Goal: Transaction & Acquisition: Purchase product/service

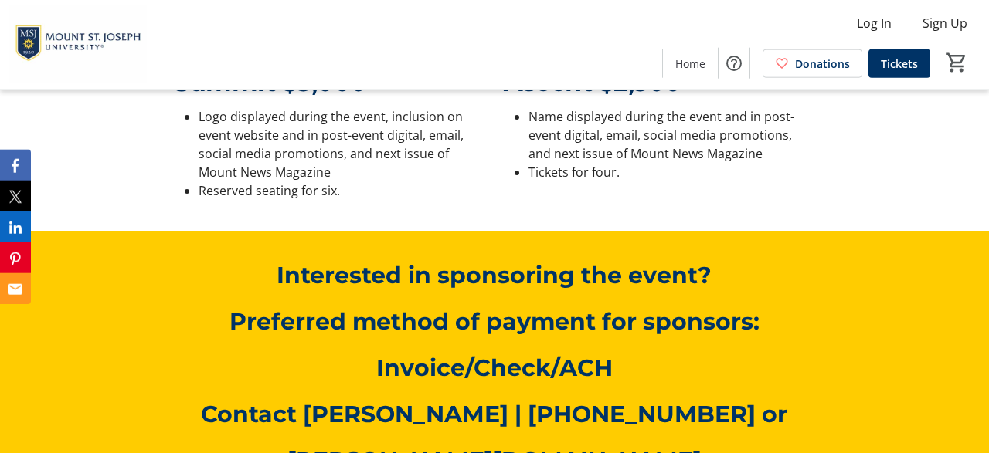
scroll to position [1526, 0]
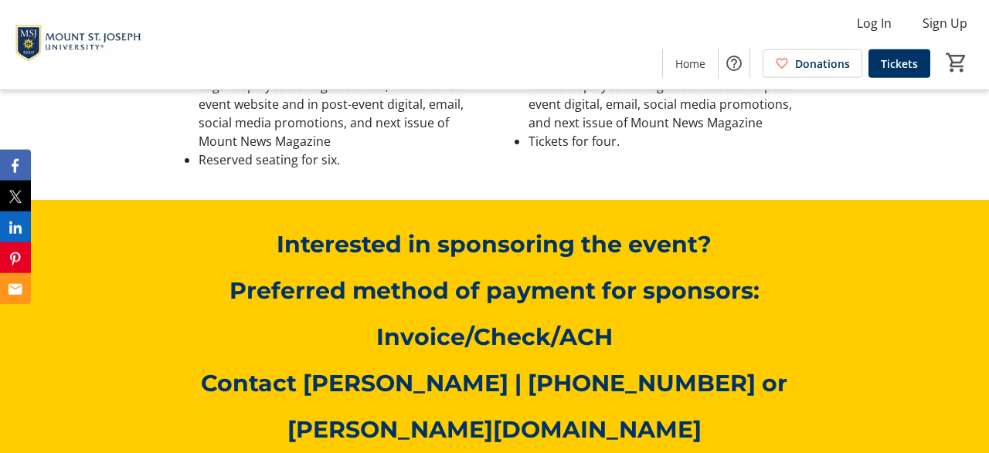
scroll to position [1687, 0]
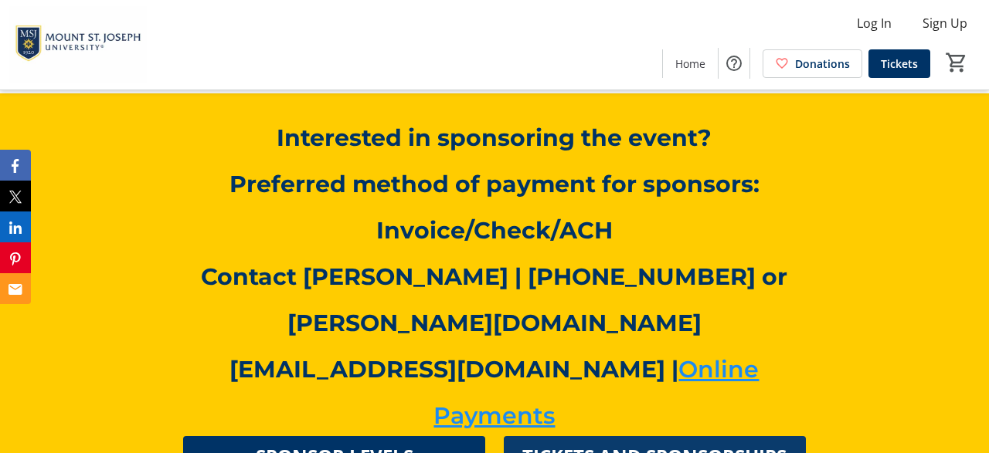
click at [667, 443] on span "TICKETS AND SPONSORSHIPS" at bounding box center [654, 457] width 264 height 28
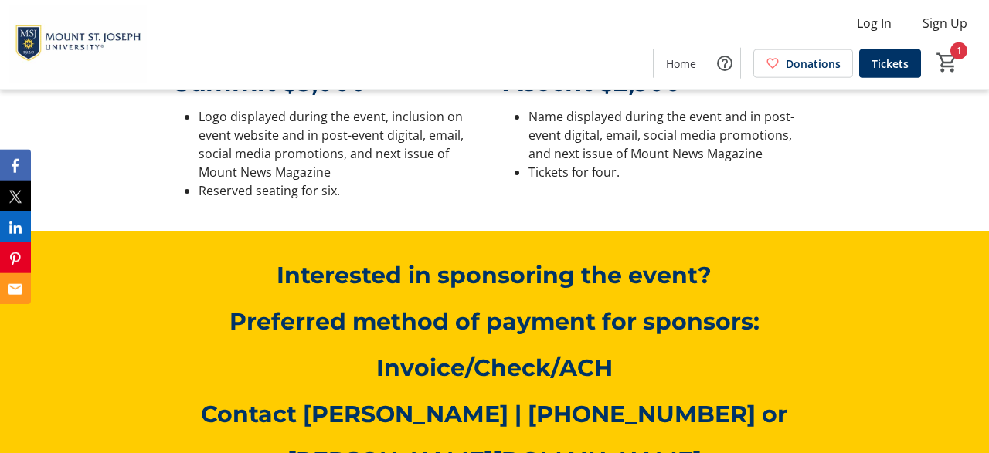
scroll to position [1536, 0]
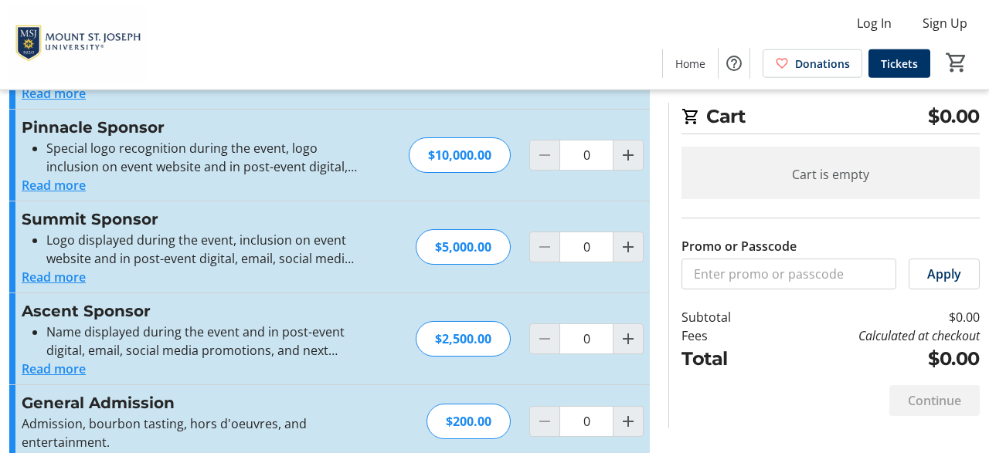
scroll to position [133, 0]
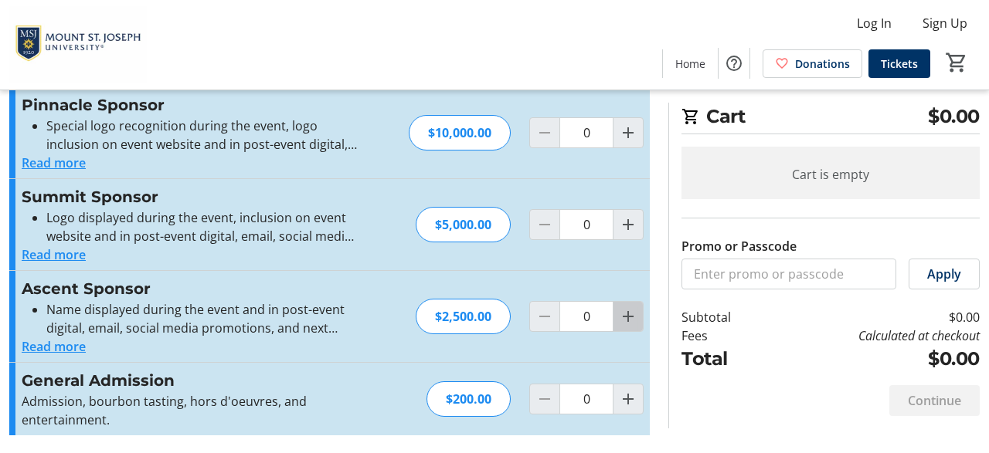
click at [627, 317] on mat-icon "Increment by one" at bounding box center [628, 316] width 19 height 19
type input "2"
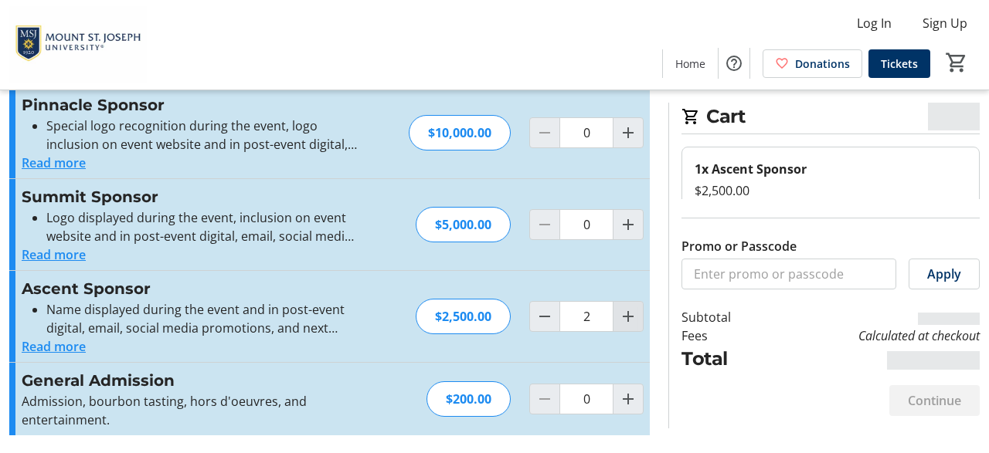
type input "2"
click at [627, 317] on mat-icon "Increment by one" at bounding box center [628, 316] width 19 height 19
type input "4"
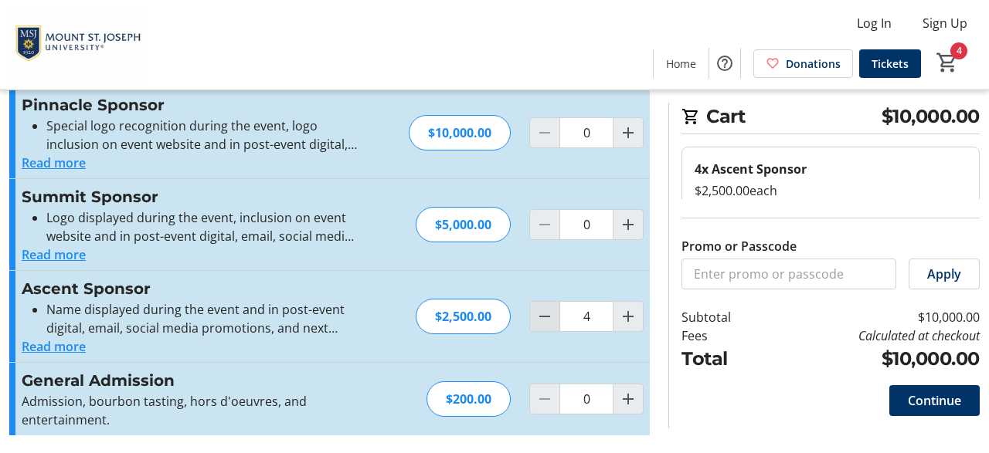
click at [551, 321] on mat-icon "Decrement by one" at bounding box center [544, 316] width 19 height 19
click at [551, 322] on mat-icon "Decrement by one" at bounding box center [544, 316] width 19 height 19
click at [551, 323] on mat-icon "Decrement by one" at bounding box center [544, 316] width 19 height 19
type input "0"
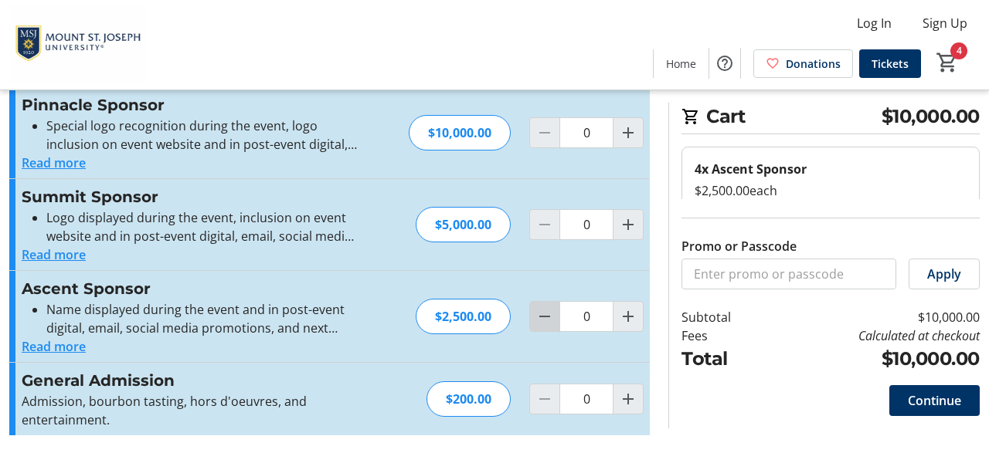
type input "1"
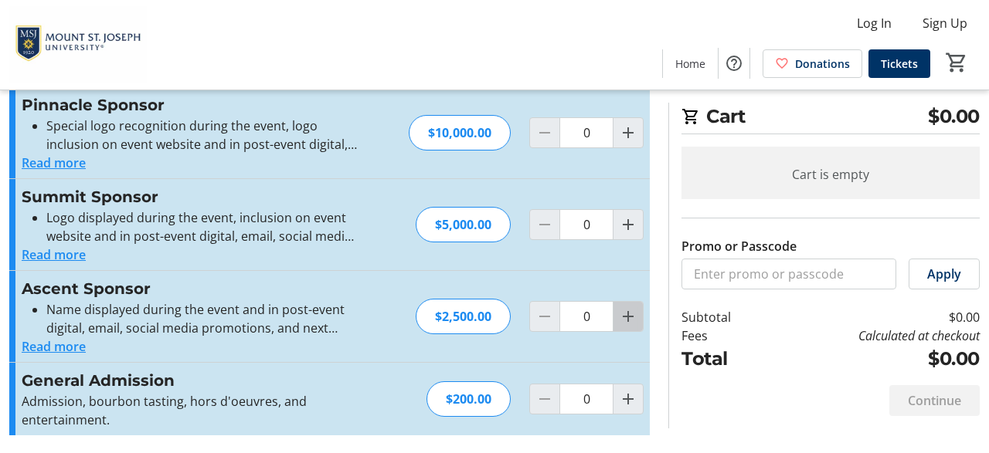
click at [626, 323] on mat-icon "Increment by one" at bounding box center [628, 316] width 19 height 19
type input "1"
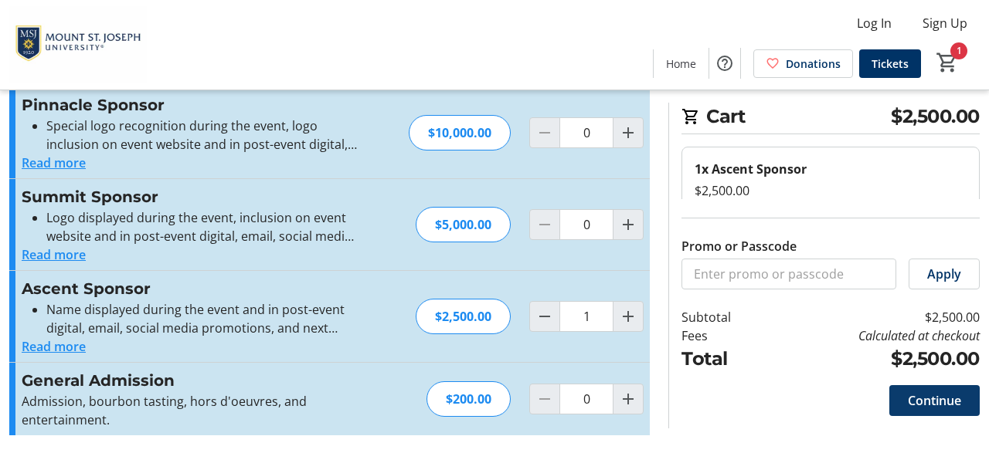
click at [915, 399] on span "Continue" at bounding box center [934, 401] width 53 height 19
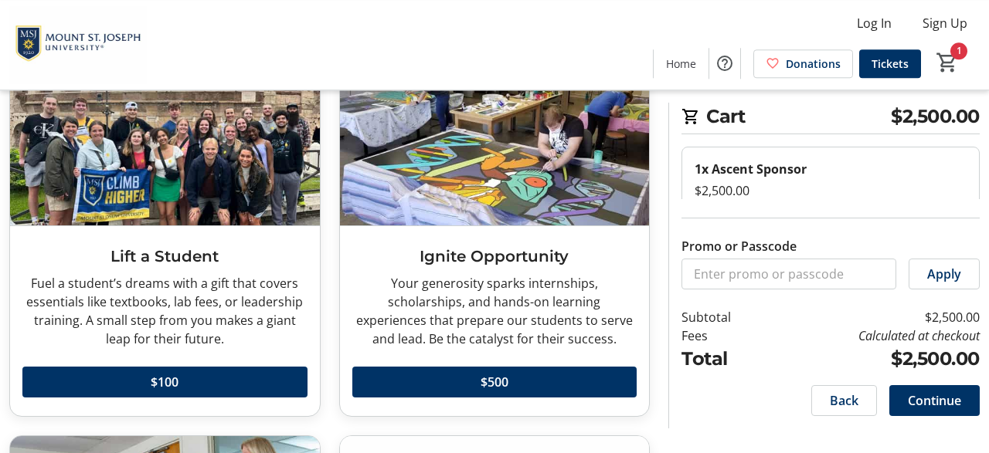
scroll to position [161, 0]
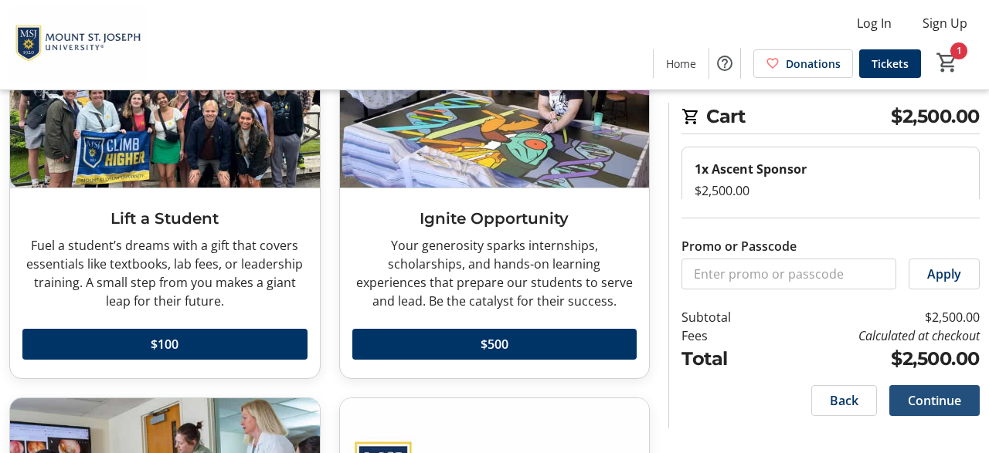
click at [930, 401] on span "Continue" at bounding box center [934, 401] width 53 height 19
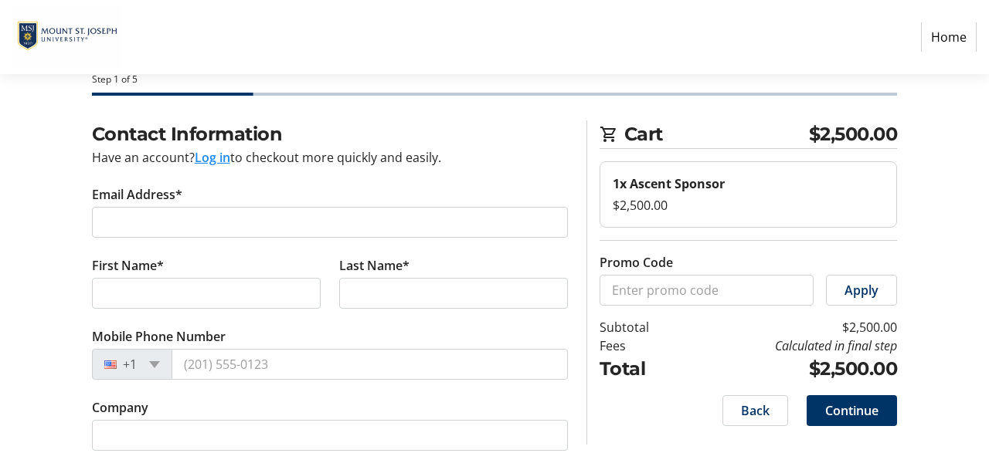
scroll to position [80, 0]
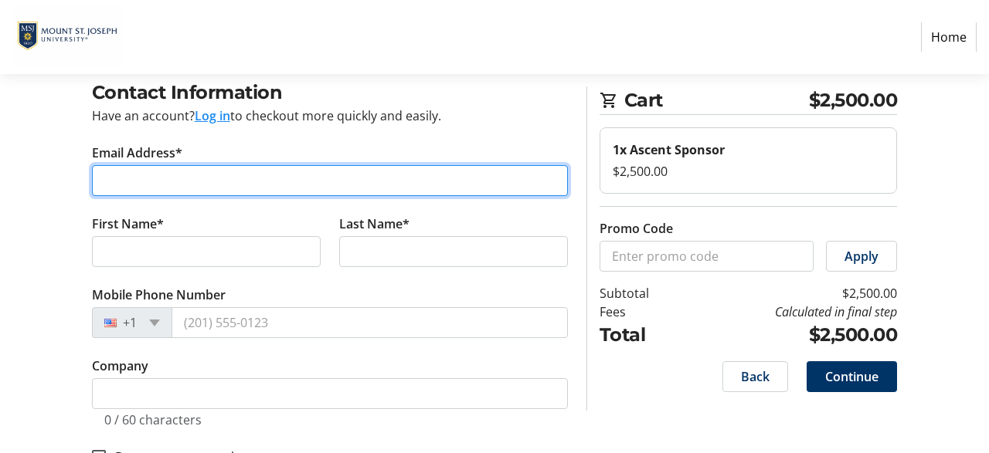
click at [231, 181] on input "Email Address*" at bounding box center [330, 180] width 476 height 31
type input "kconn@centralinsulation.com"
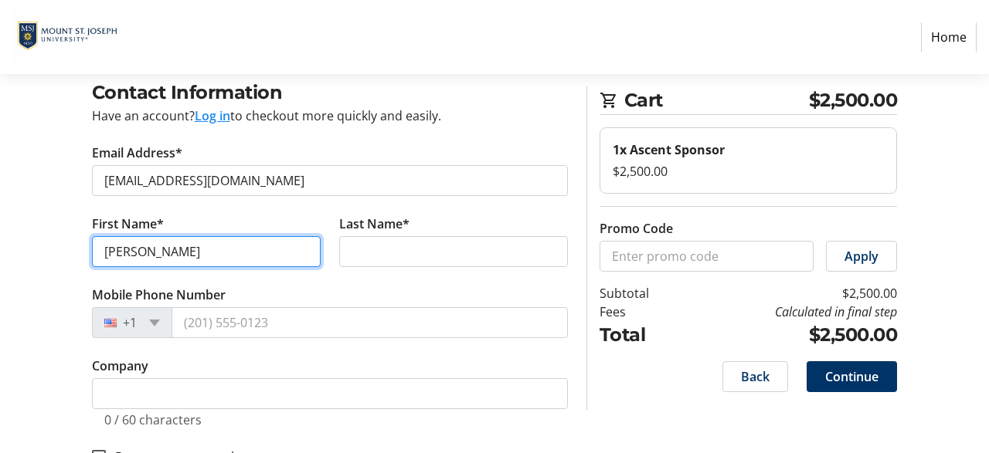
type input "Kevin"
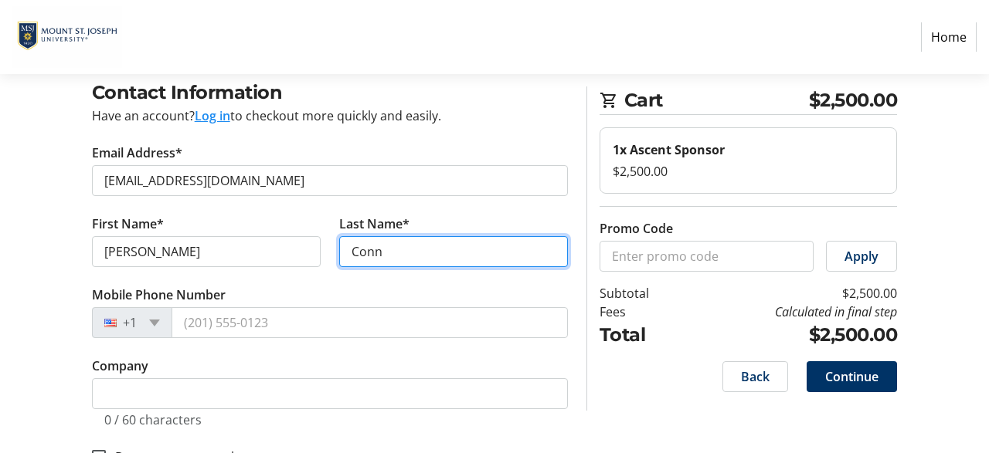
type input "Conn"
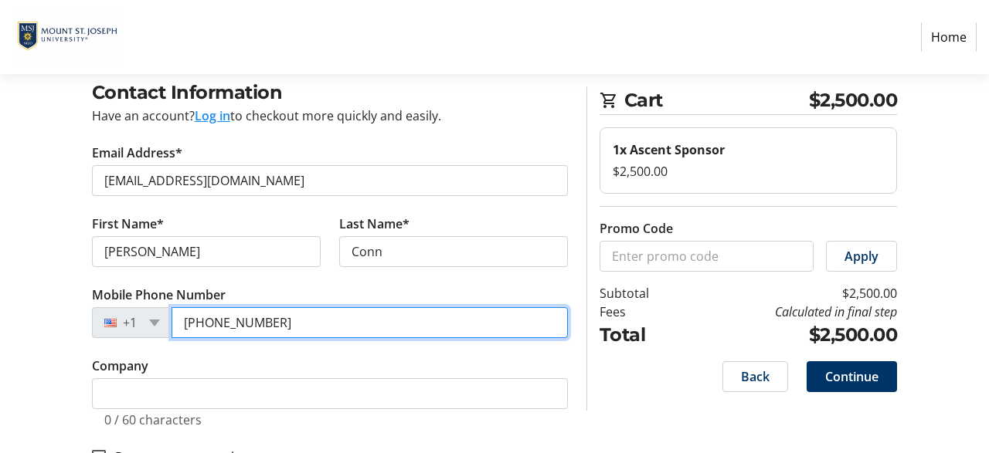
type input "(513) 659-4625"
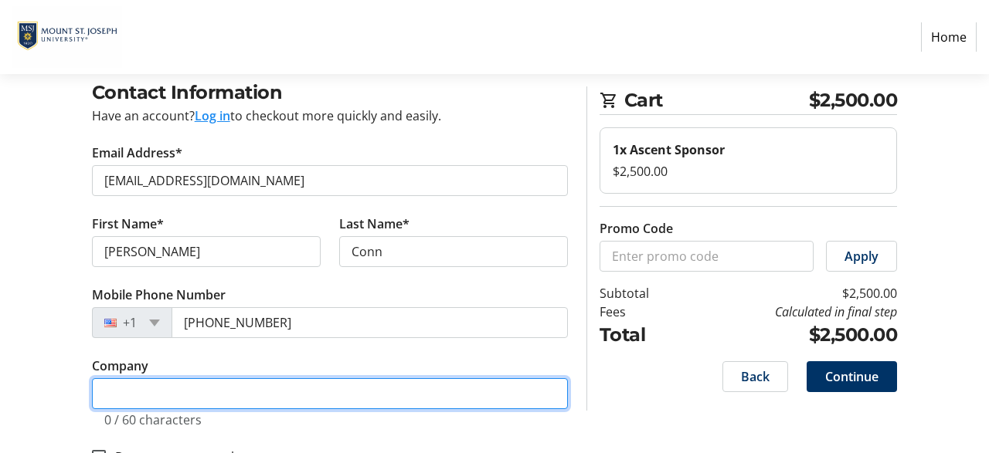
click at [110, 392] on input "Company" at bounding box center [330, 393] width 476 height 31
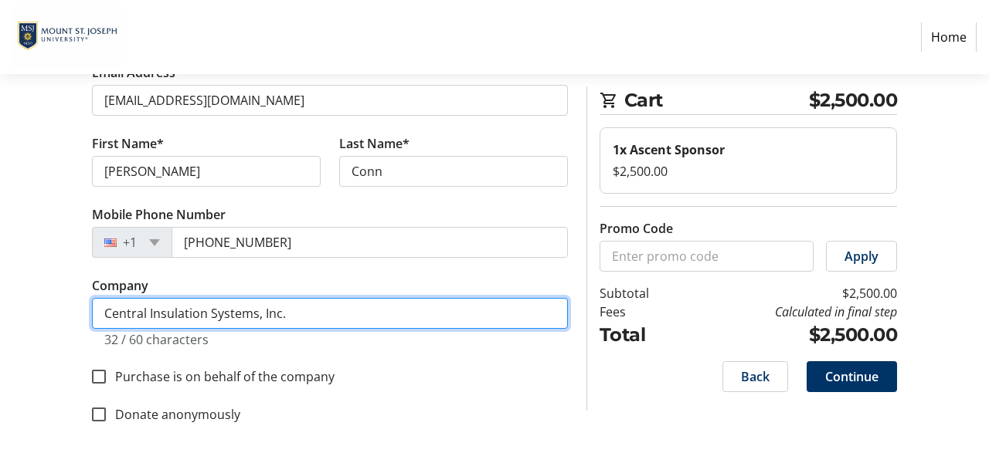
scroll to position [167, 0]
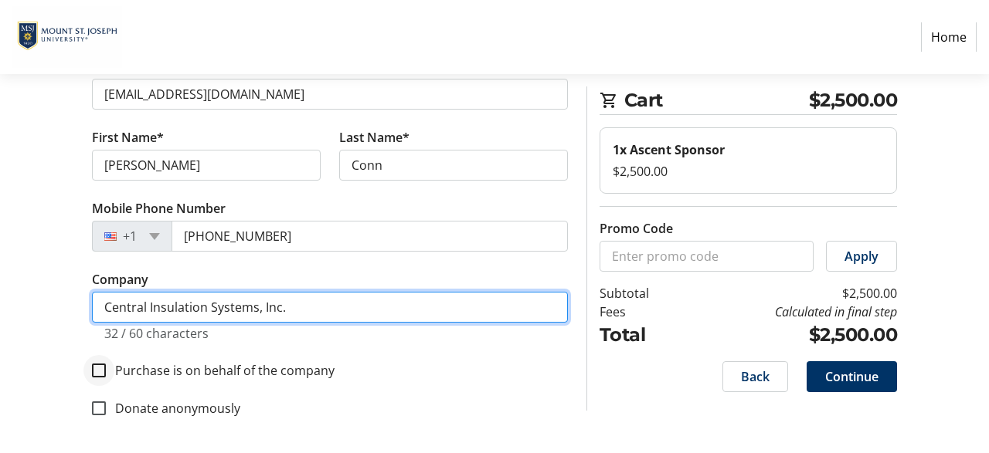
type input "Central Insulation Systems, Inc."
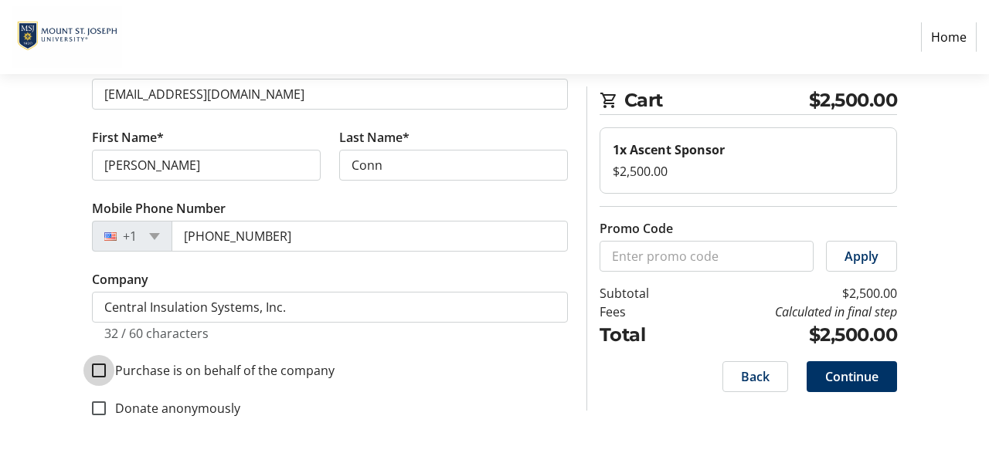
click at [100, 365] on input "Purchase is on behalf of the company" at bounding box center [99, 371] width 14 height 14
checkbox input "true"
click at [833, 378] on span "Continue" at bounding box center [851, 377] width 53 height 19
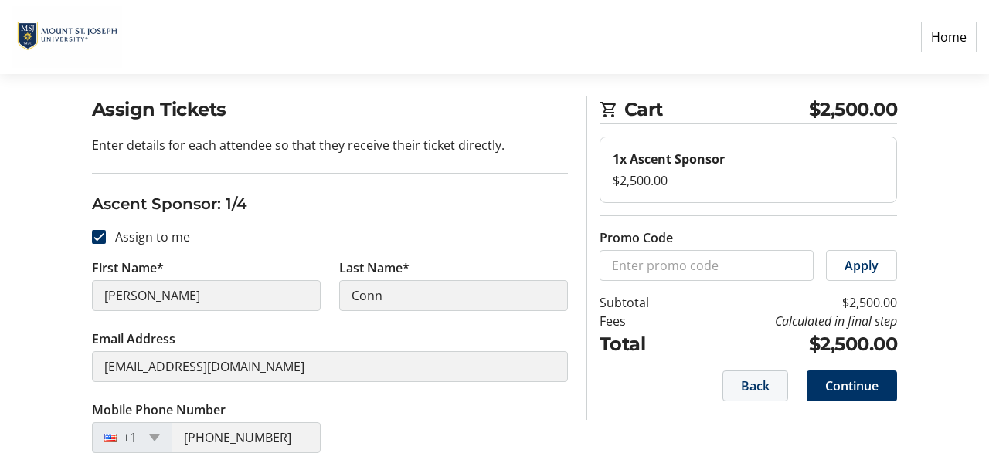
scroll to position [50, 0]
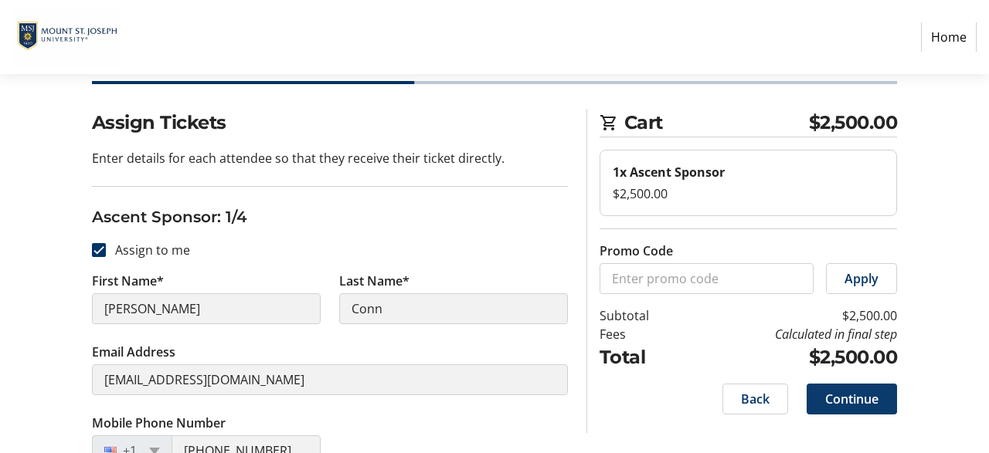
click at [863, 396] on span "Continue" at bounding box center [851, 399] width 53 height 19
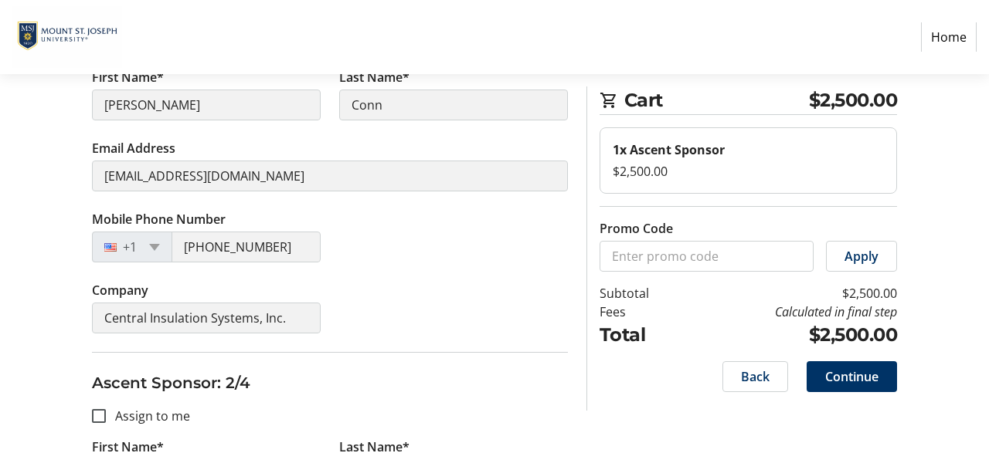
scroll to position [321, 0]
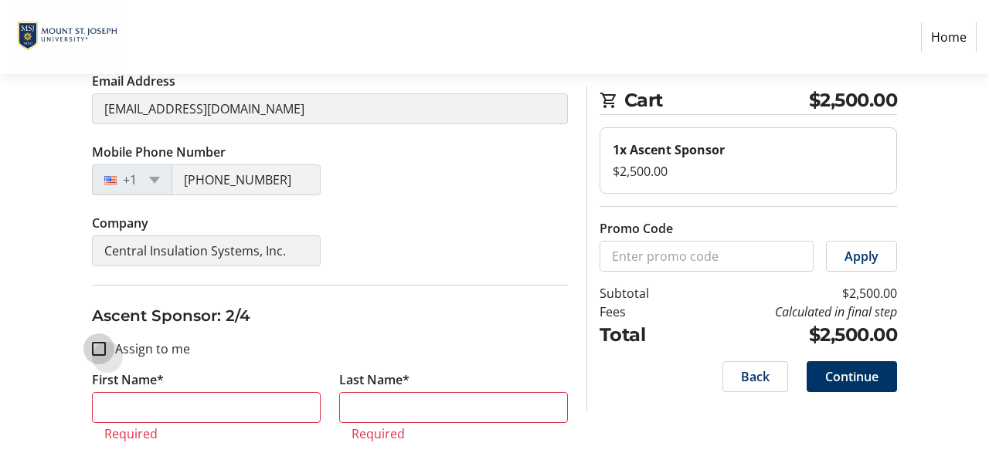
click at [100, 345] on input "Assign to me" at bounding box center [99, 349] width 14 height 14
checkbox input "true"
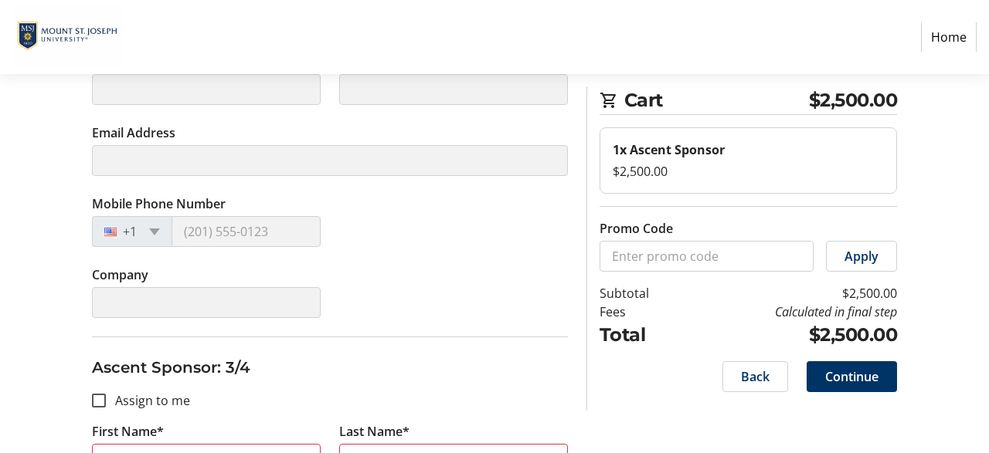
type input "Kevin"
type input "Conn"
type input "kconn@centralinsulation.com"
type input "(513) 659-4625"
type input "Central Insulation Systems, Inc."
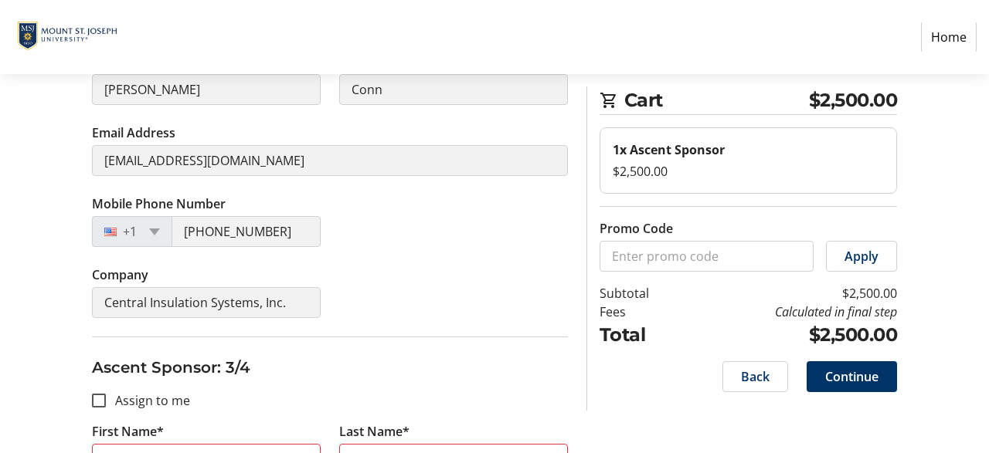
scroll to position [643, 0]
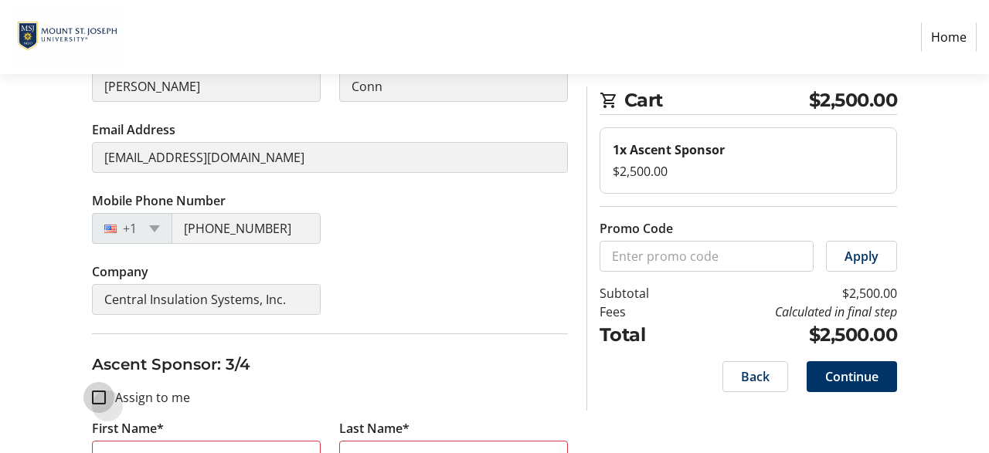
click at [100, 392] on input "Assign to me" at bounding box center [99, 398] width 14 height 14
checkbox input "true"
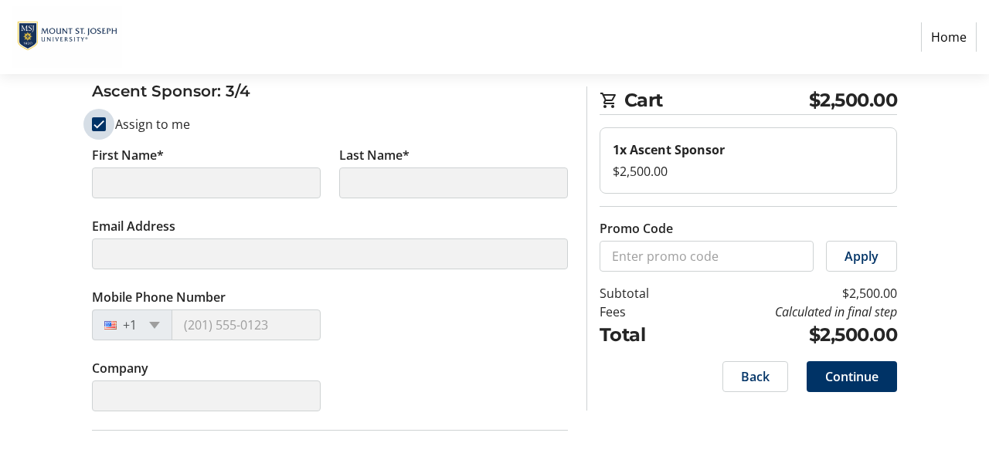
scroll to position [964, 0]
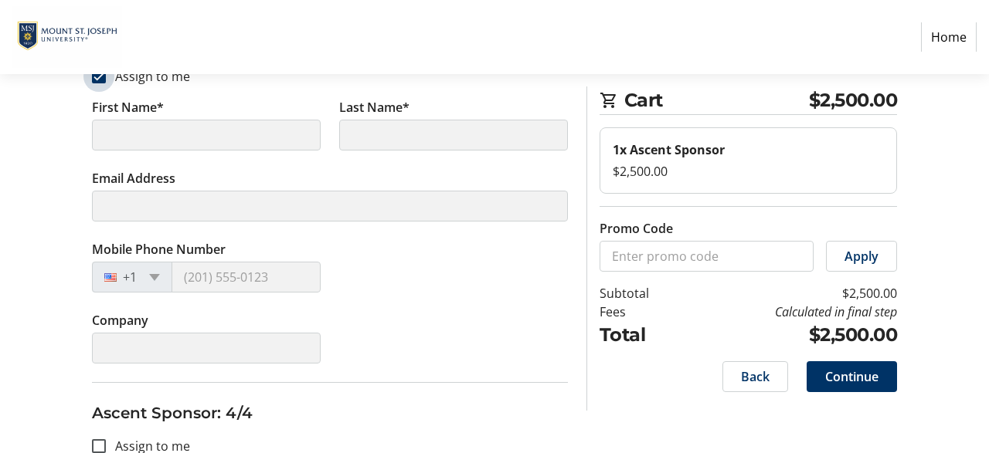
type input "Kevin"
type input "Conn"
type input "kconn@centralinsulation.com"
type input "(513) 659-4625"
type input "Central Insulation Systems, Inc."
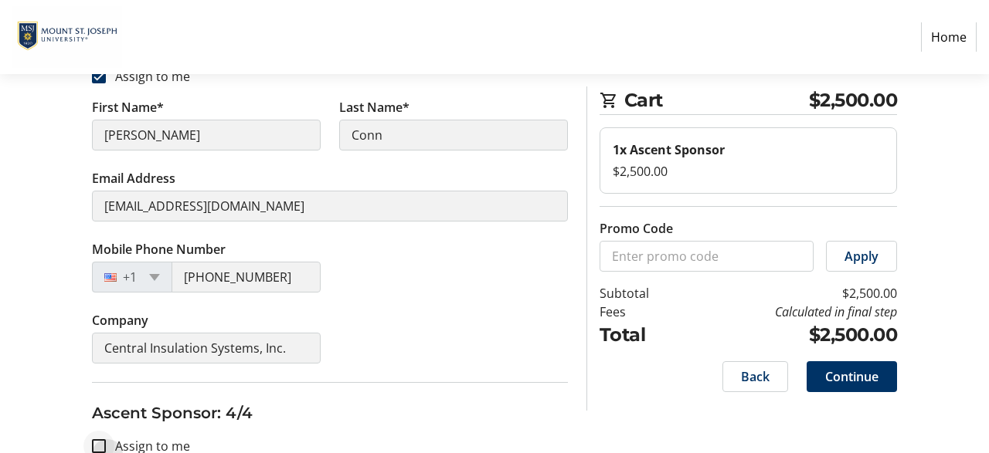
click at [107, 440] on div at bounding box center [98, 446] width 37 height 37
checkbox input "true"
type input "Kevin"
type input "Conn"
type input "kconn@centralinsulation.com"
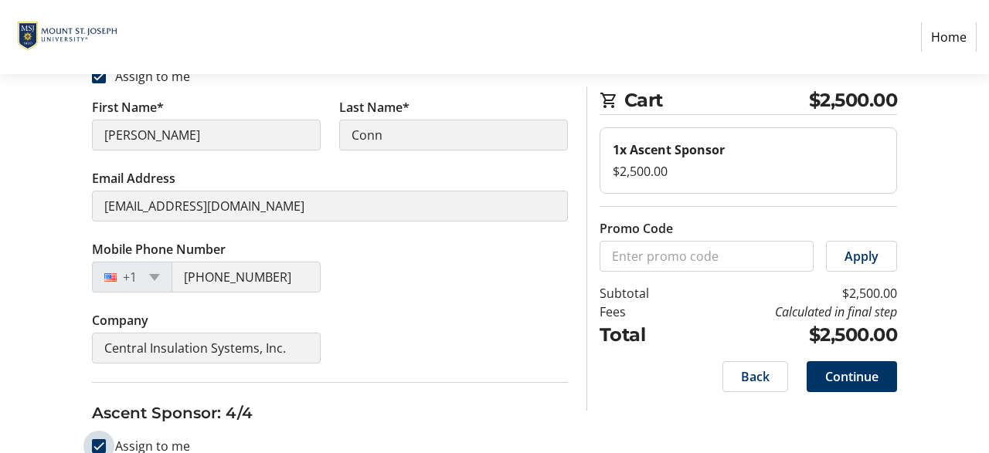
type input "(513) 659-4625"
type input "Central Insulation Systems, Inc."
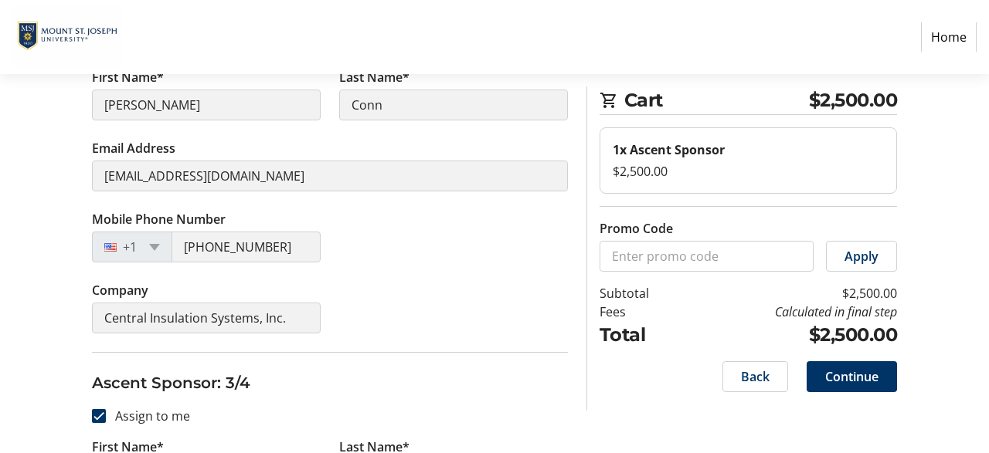
scroll to position [723, 0]
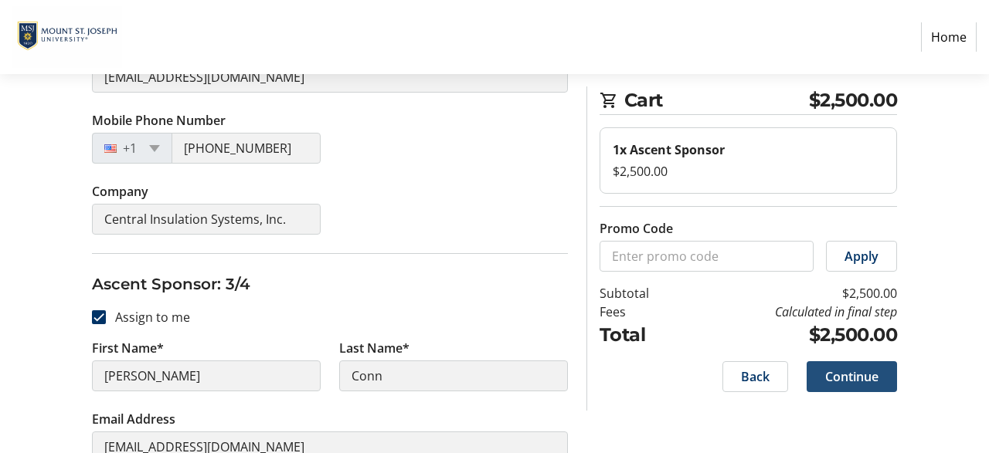
click at [838, 377] on span "Continue" at bounding box center [851, 377] width 53 height 19
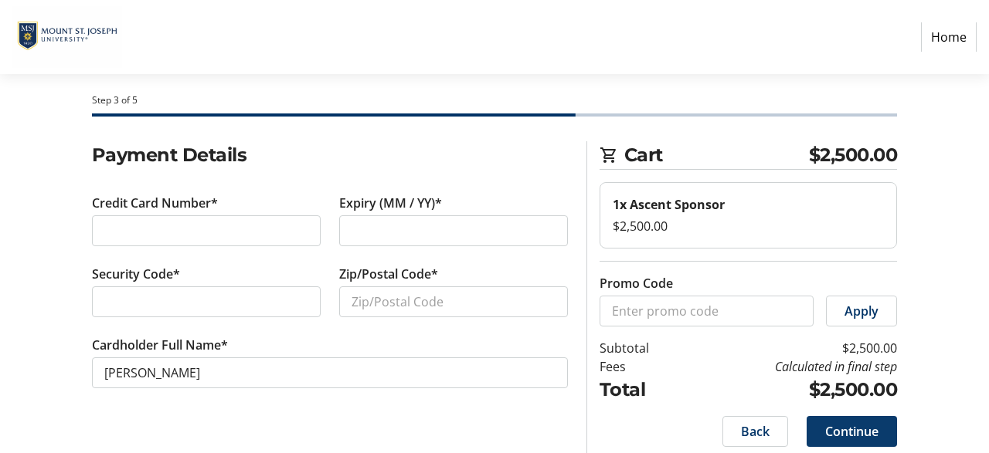
scroll to position [28, 0]
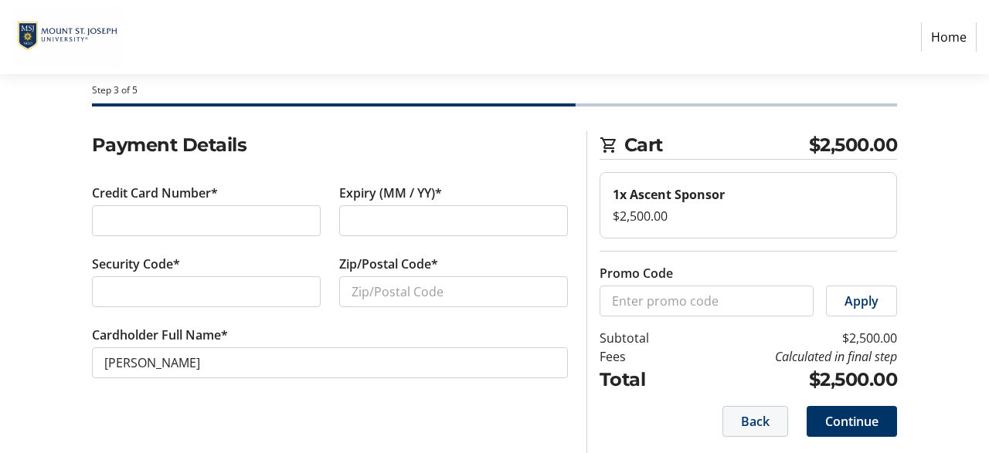
click at [759, 425] on span "Back" at bounding box center [755, 421] width 29 height 19
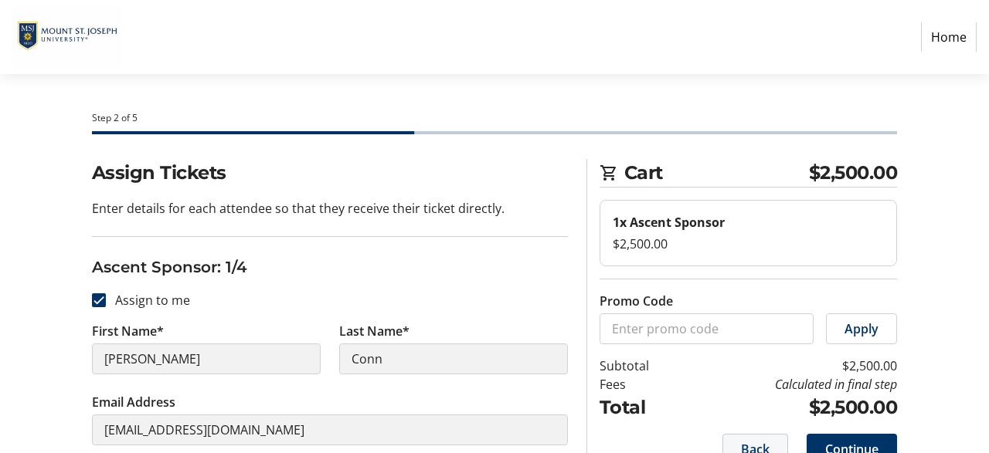
click at [759, 446] on span "Back" at bounding box center [755, 449] width 29 height 19
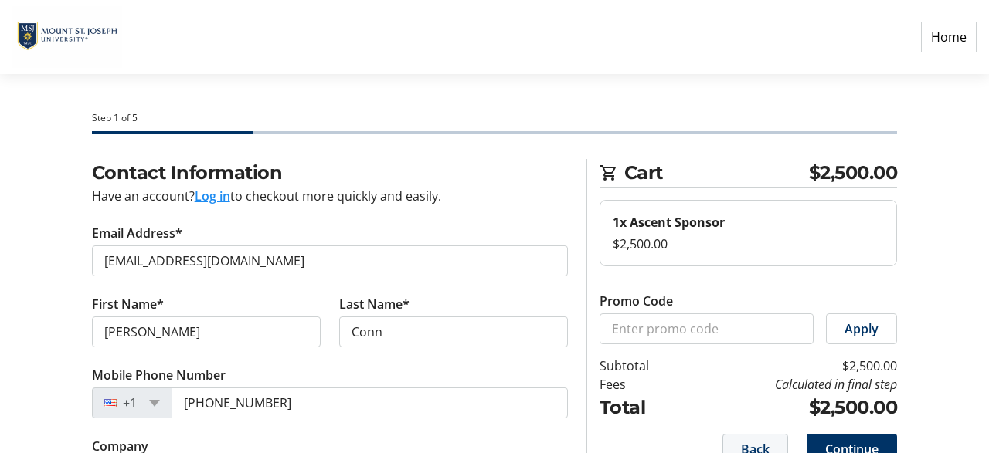
click at [759, 446] on span "Back" at bounding box center [755, 449] width 29 height 19
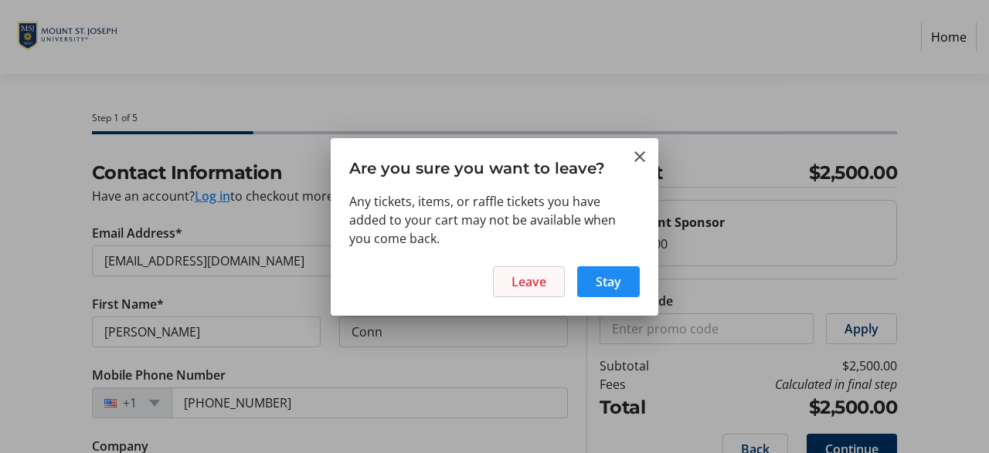
click at [529, 283] on span "Leave" at bounding box center [528, 282] width 35 height 19
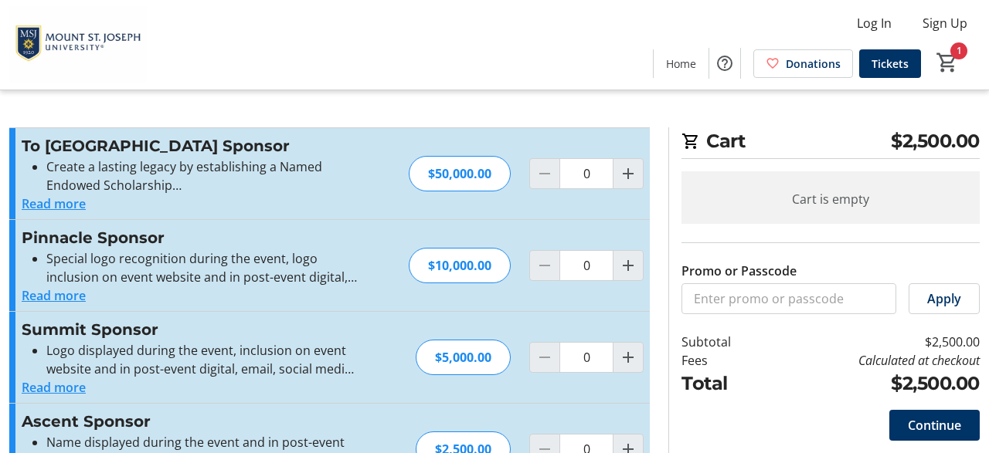
type input "1"
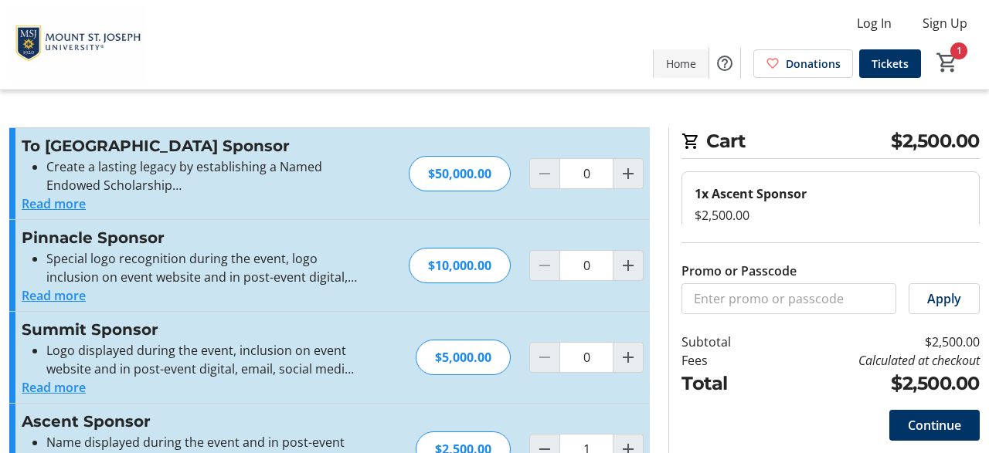
click at [689, 66] on span "Home" at bounding box center [681, 64] width 30 height 16
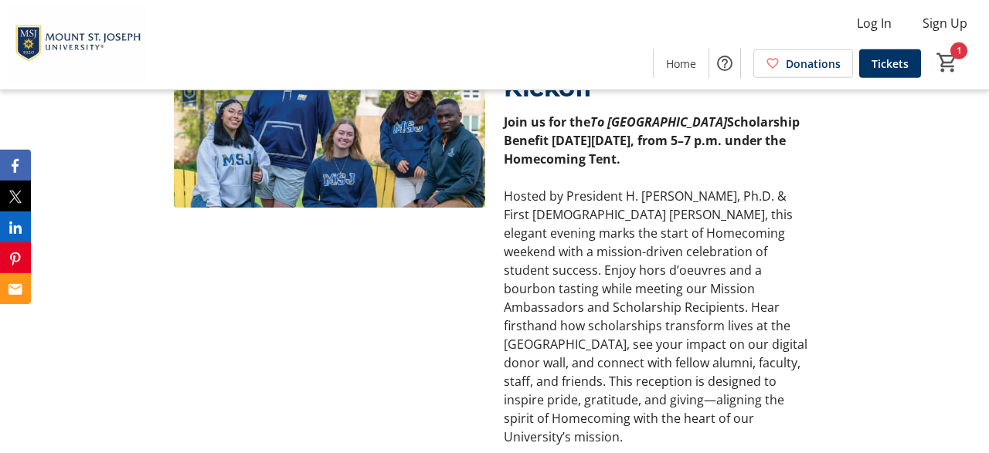
scroll to position [652, 0]
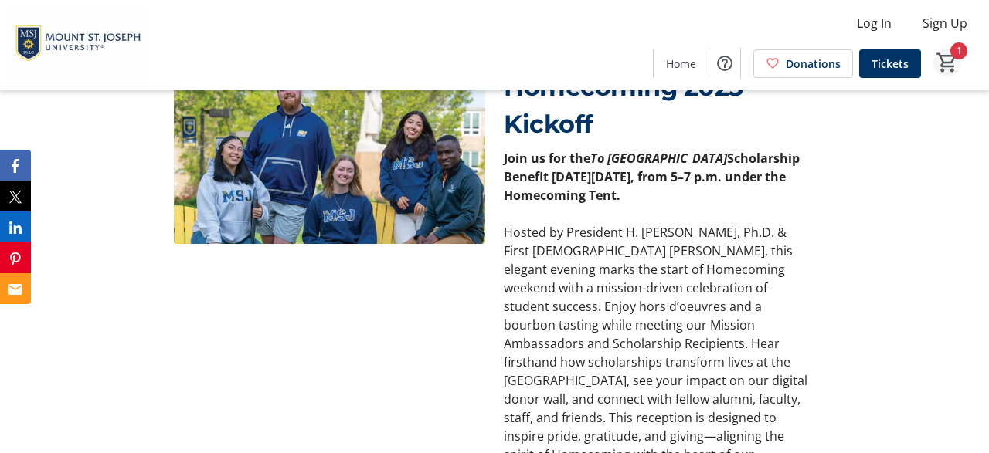
click at [955, 60] on mat-icon "1" at bounding box center [946, 62] width 23 height 23
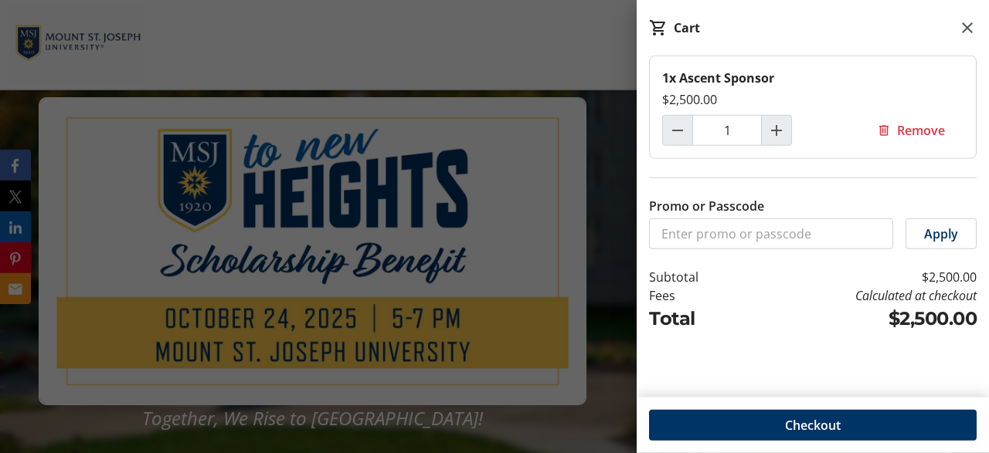
scroll to position [0, 0]
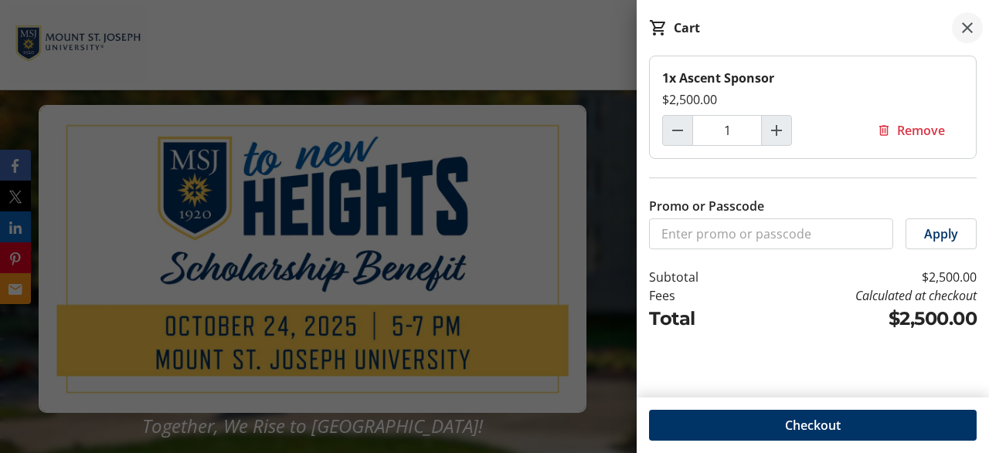
click at [966, 29] on mat-icon at bounding box center [967, 28] width 19 height 19
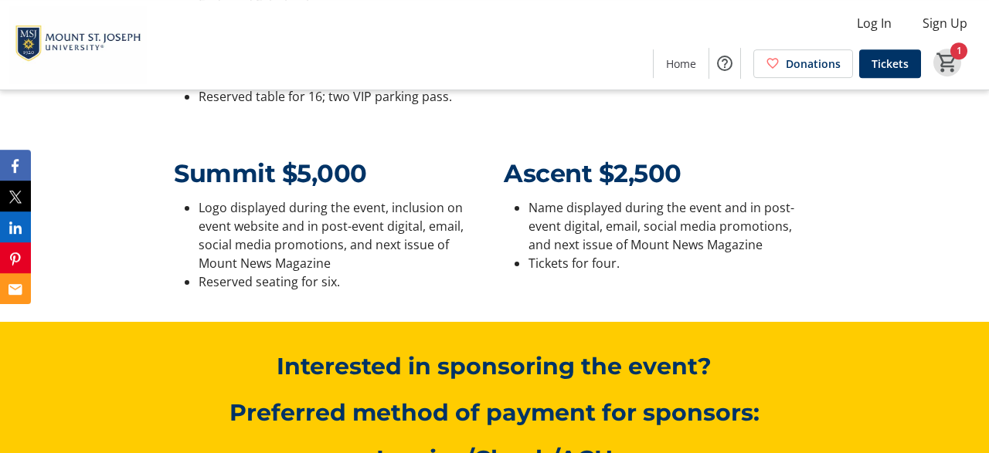
scroll to position [1446, 0]
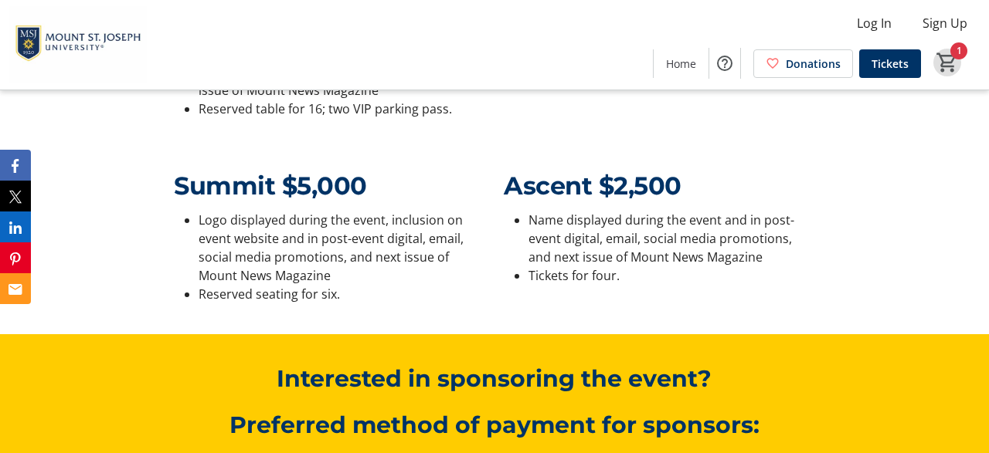
click at [949, 62] on mat-icon "1" at bounding box center [946, 62] width 23 height 23
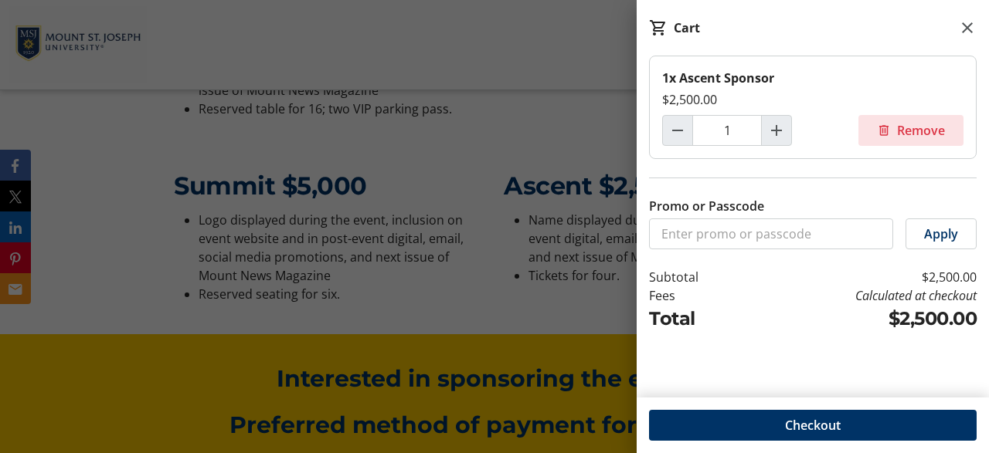
click at [909, 132] on span "Remove" at bounding box center [921, 130] width 48 height 19
